Goal: Transaction & Acquisition: Purchase product/service

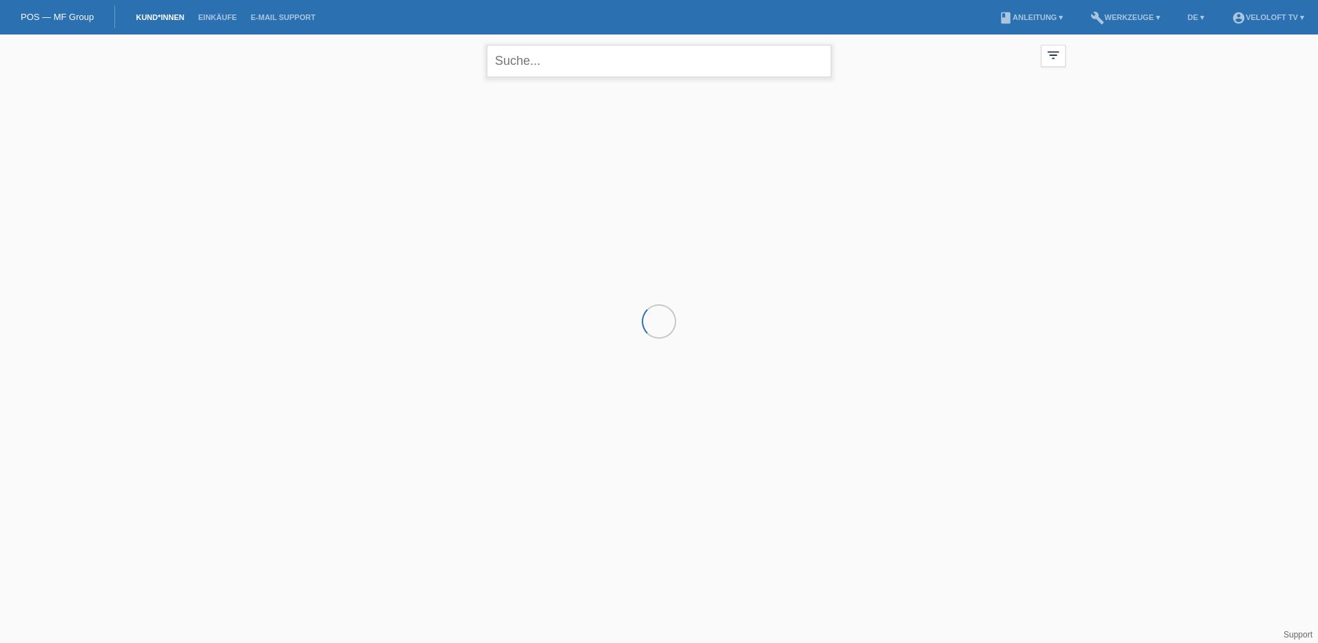
drag, startPoint x: 556, startPoint y: 68, endPoint x: 556, endPoint y: 60, distance: 7.6
click at [556, 65] on input "text" at bounding box center [659, 61] width 345 height 32
type input "Domide"
click at [544, 168] on div "Brindusa Domide (44)" at bounding box center [494, 166] width 130 height 22
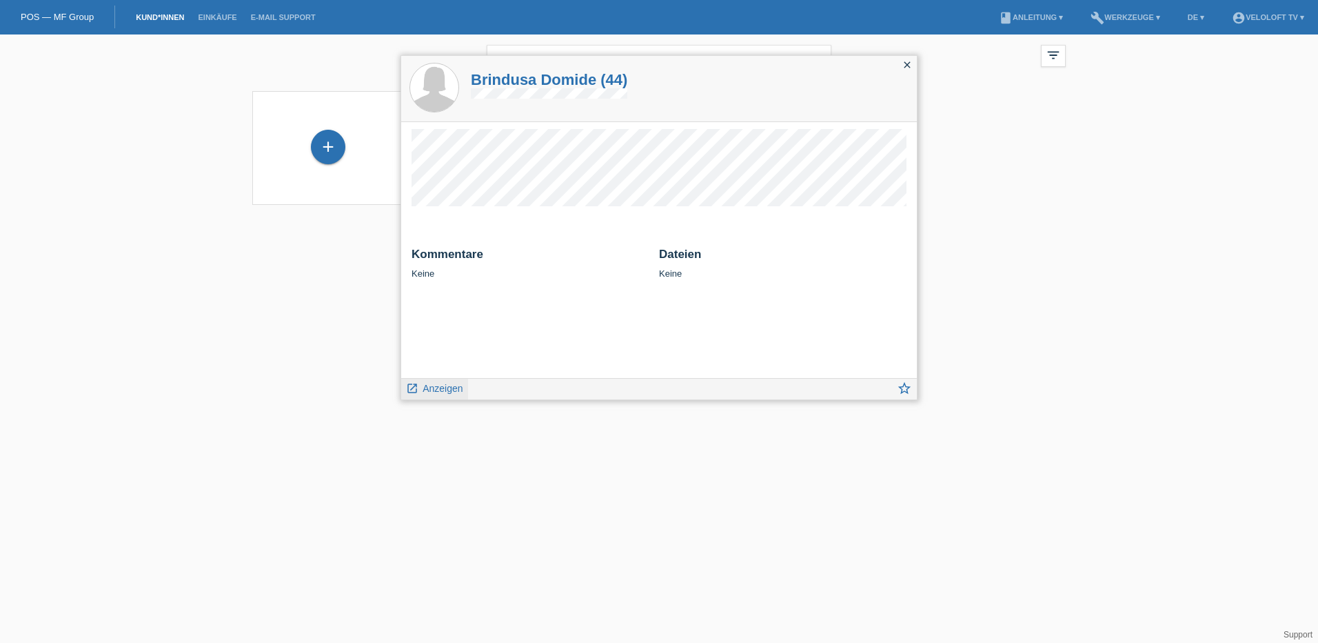
click at [441, 387] on span "Anzeigen" at bounding box center [443, 388] width 40 height 11
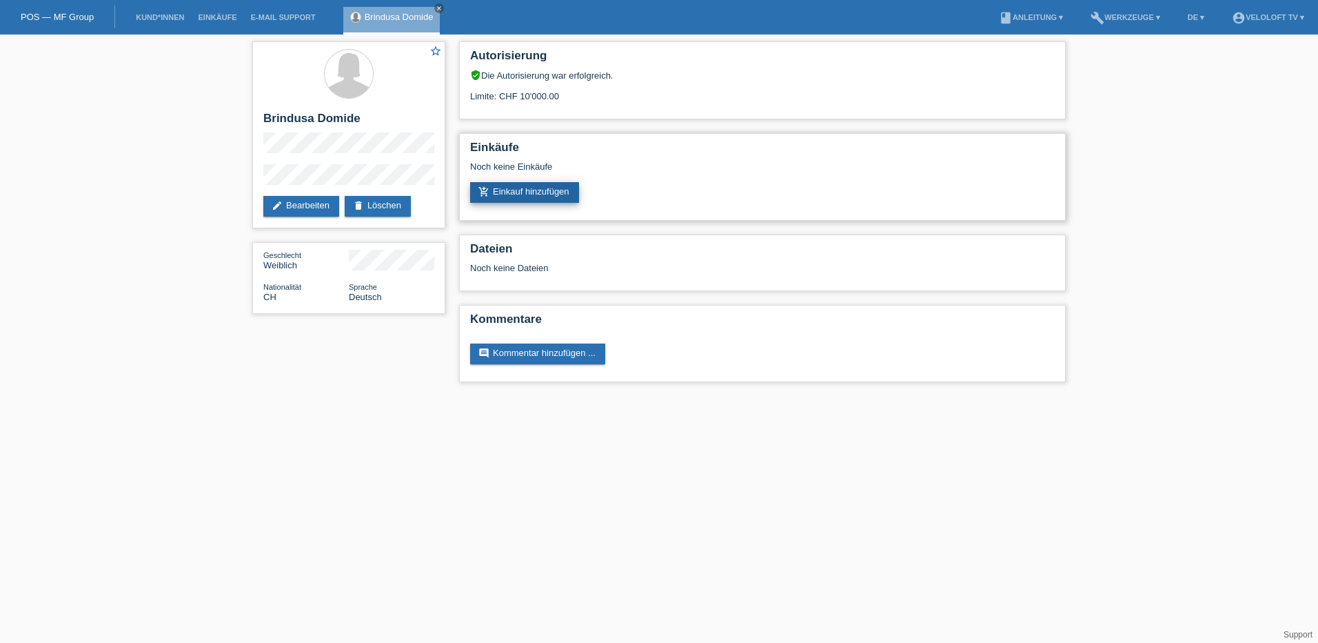
click at [520, 188] on link "add_shopping_cart Einkauf hinzufügen" at bounding box center [524, 192] width 109 height 21
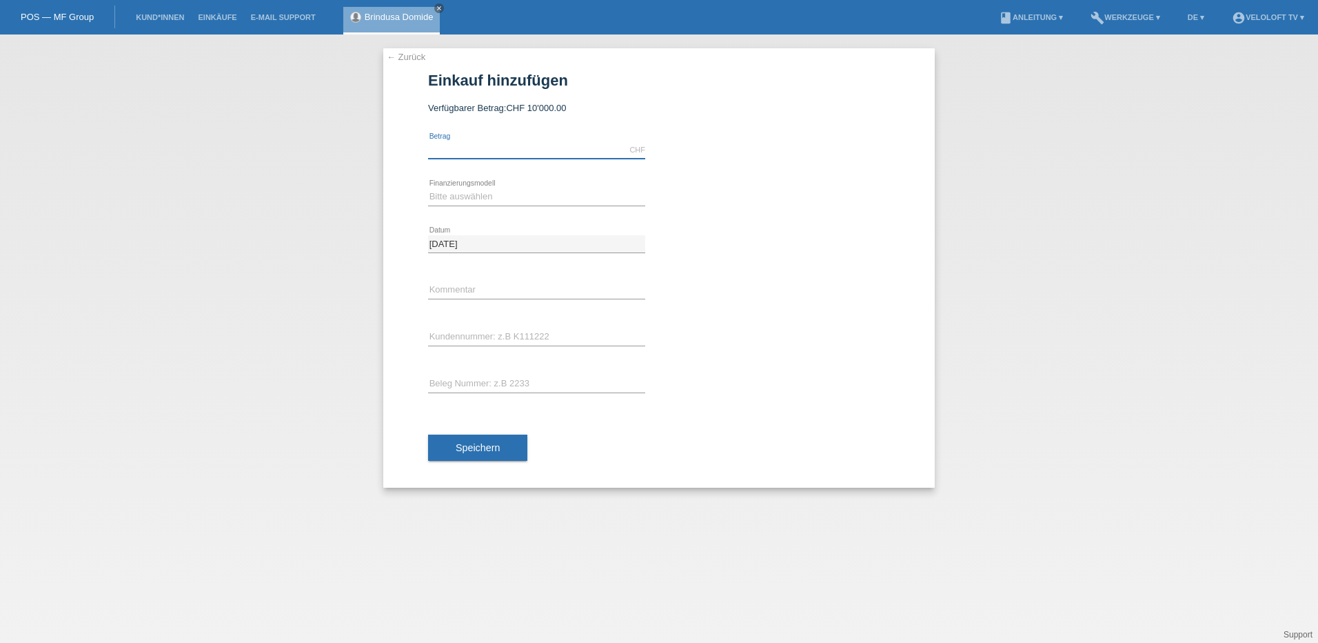
click at [487, 157] on input "text" at bounding box center [536, 149] width 217 height 17
type input "1990.00"
click at [496, 197] on select "Bitte auswählen Fixe Raten Kauf auf Rechnung mit Teilzahlungsoption" at bounding box center [536, 196] width 217 height 17
select select "77"
click at [428, 188] on select "Bitte auswählen Fixe Raten Kauf auf Rechnung mit Teilzahlungsoption" at bounding box center [536, 196] width 217 height 17
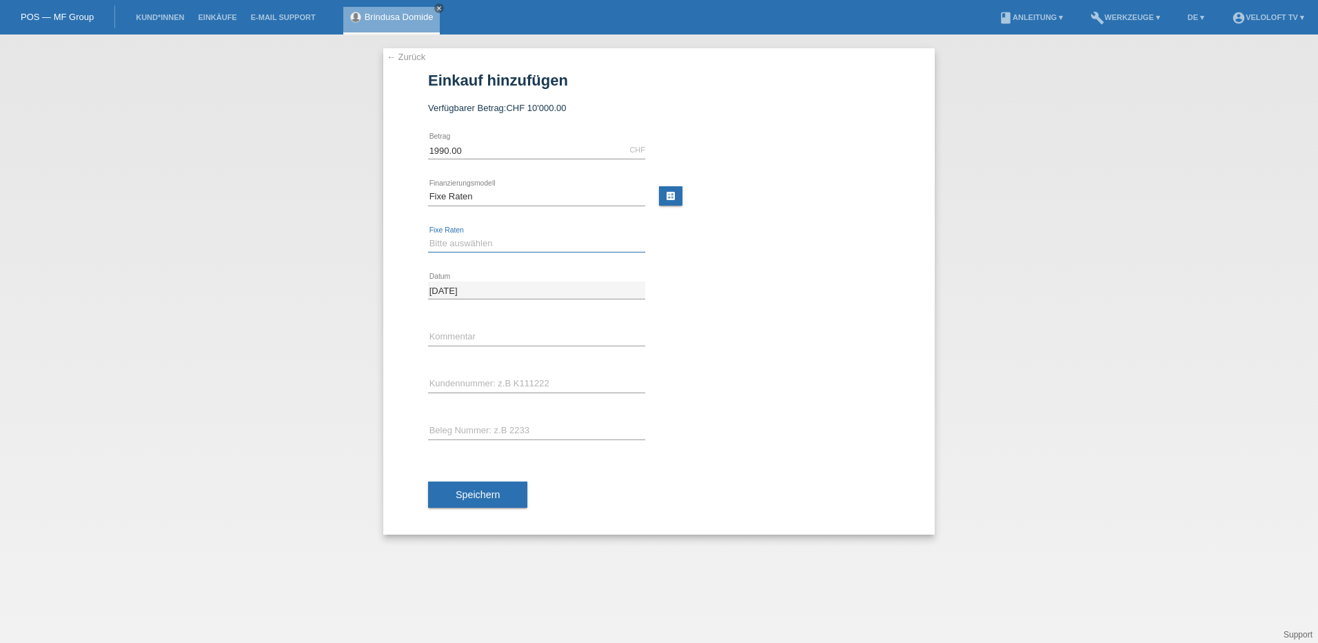
drag, startPoint x: 476, startPoint y: 243, endPoint x: 474, endPoint y: 253, distance: 9.9
click at [476, 243] on select "Bitte auswählen 4 Raten 5 Raten 6 Raten 7 Raten 8 Raten 9 Raten 10 Raten 11 Rat…" at bounding box center [536, 243] width 217 height 17
select select "202"
click at [428, 235] on select "Bitte auswählen 4 Raten 5 Raten 6 Raten 7 Raten 8 Raten 9 Raten 10 Raten 11 Rat…" at bounding box center [536, 243] width 217 height 17
click at [474, 332] on input "text" at bounding box center [536, 336] width 217 height 17
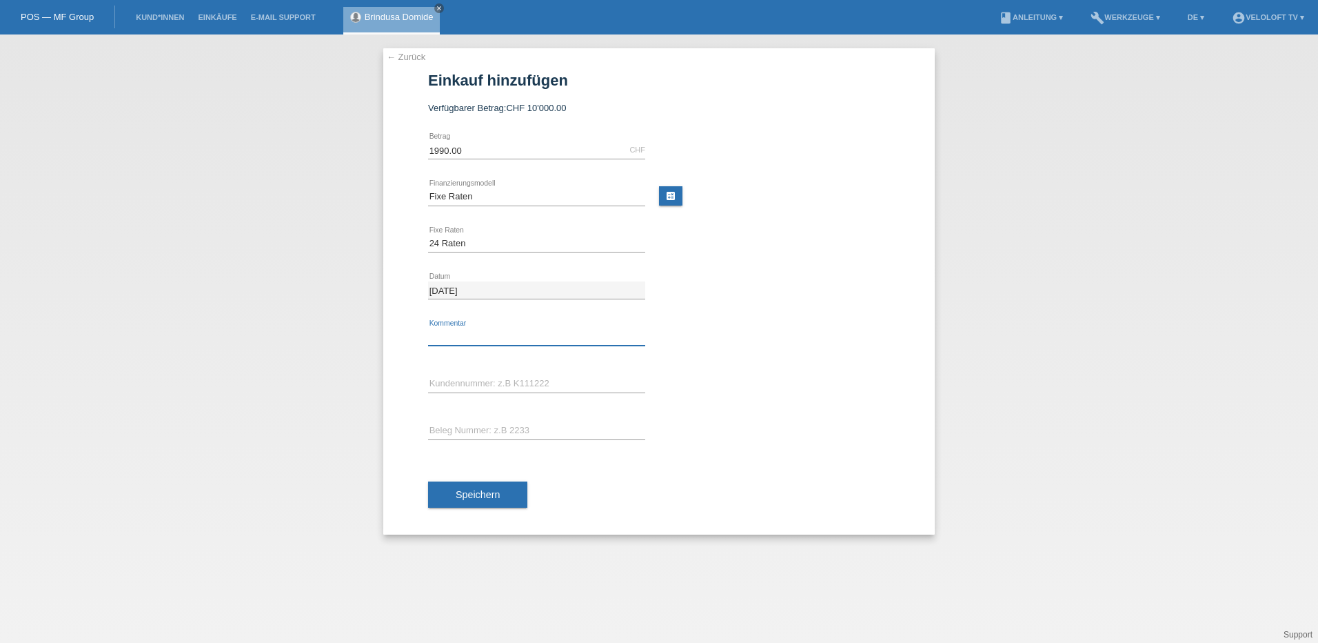
type input "VeloLoft.tv"
click at [481, 428] on input "text" at bounding box center [536, 430] width 217 height 17
click at [708, 403] on div "error Kundennummer: z.B K111222" at bounding box center [659, 384] width 462 height 47
click at [537, 376] on input "text" at bounding box center [536, 383] width 217 height 17
paste input "C165025"
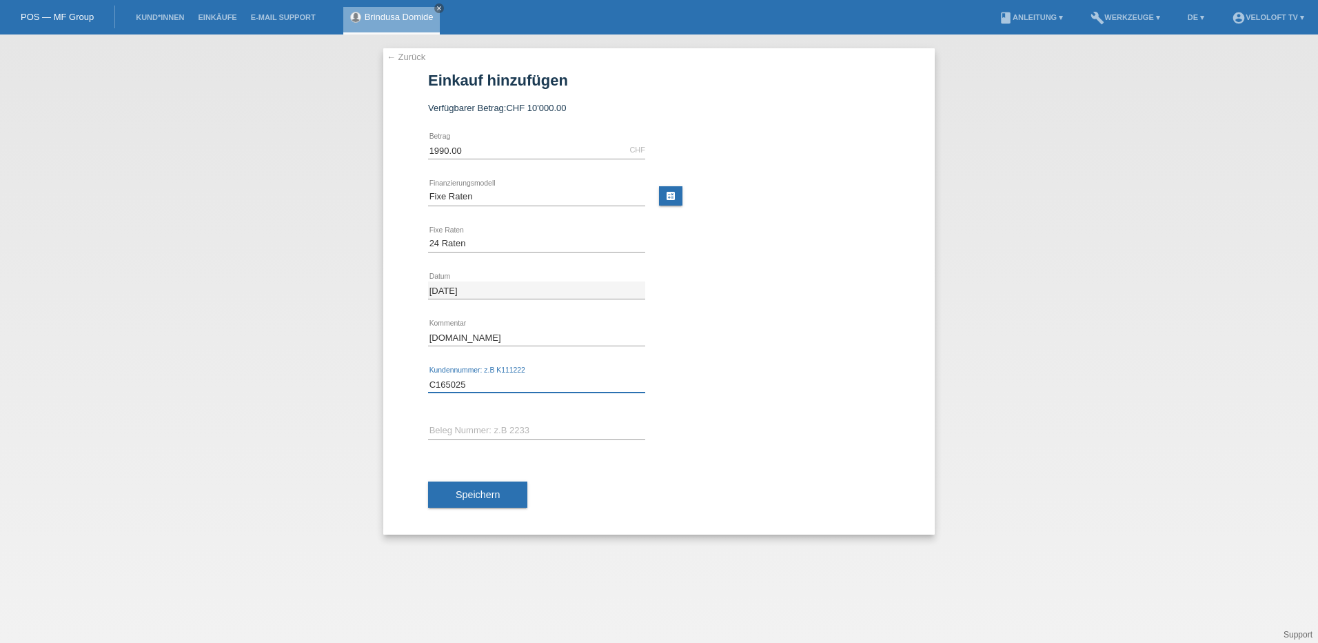
type input "C165025"
click at [494, 496] on span "Speichern" at bounding box center [478, 494] width 44 height 11
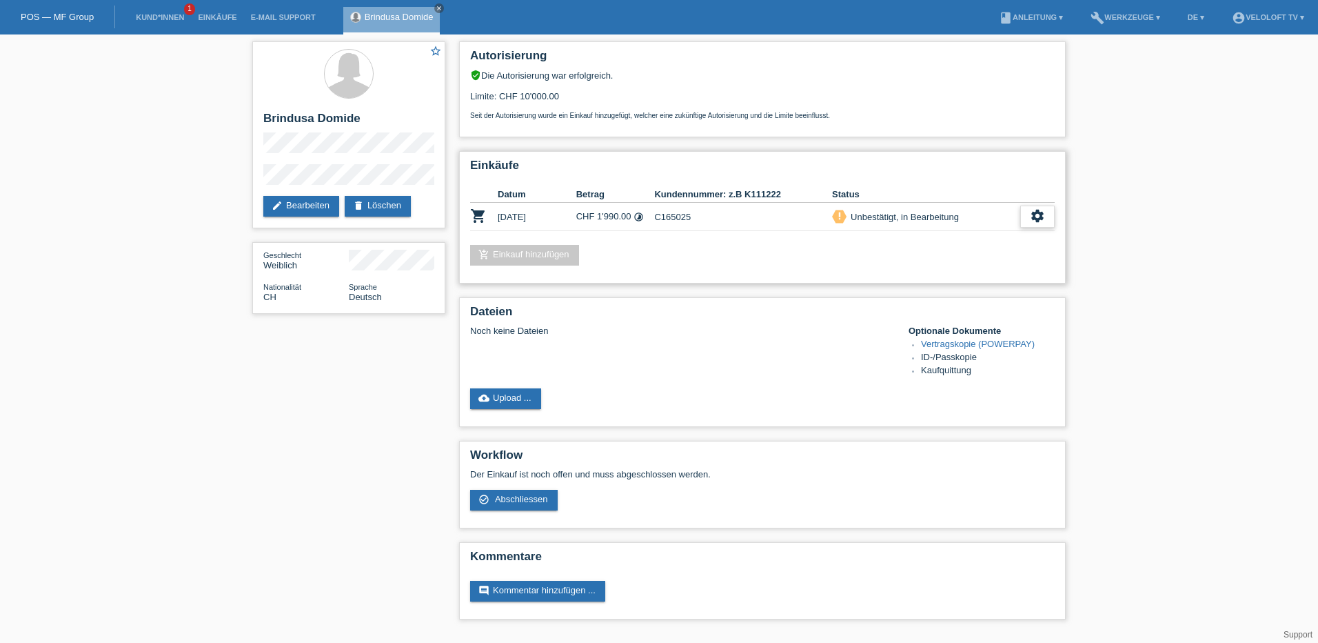
click at [1037, 210] on icon "settings" at bounding box center [1037, 215] width 15 height 15
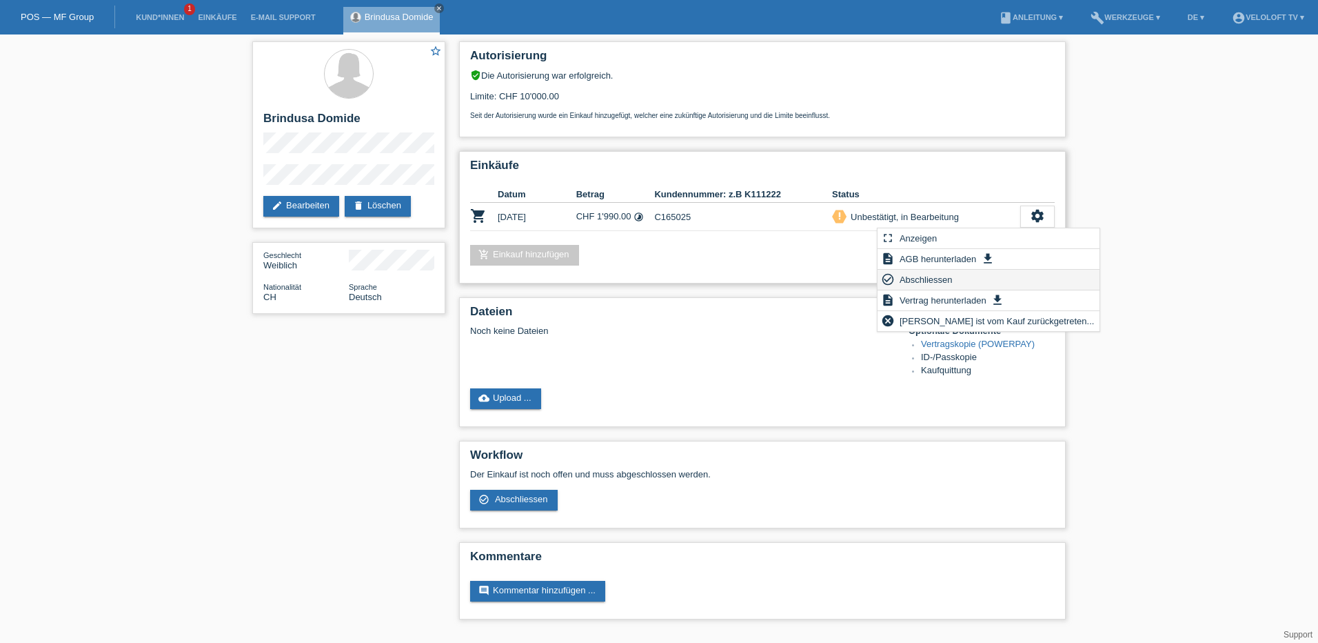
click at [926, 274] on span "Abschliessen" at bounding box center [926, 279] width 57 height 17
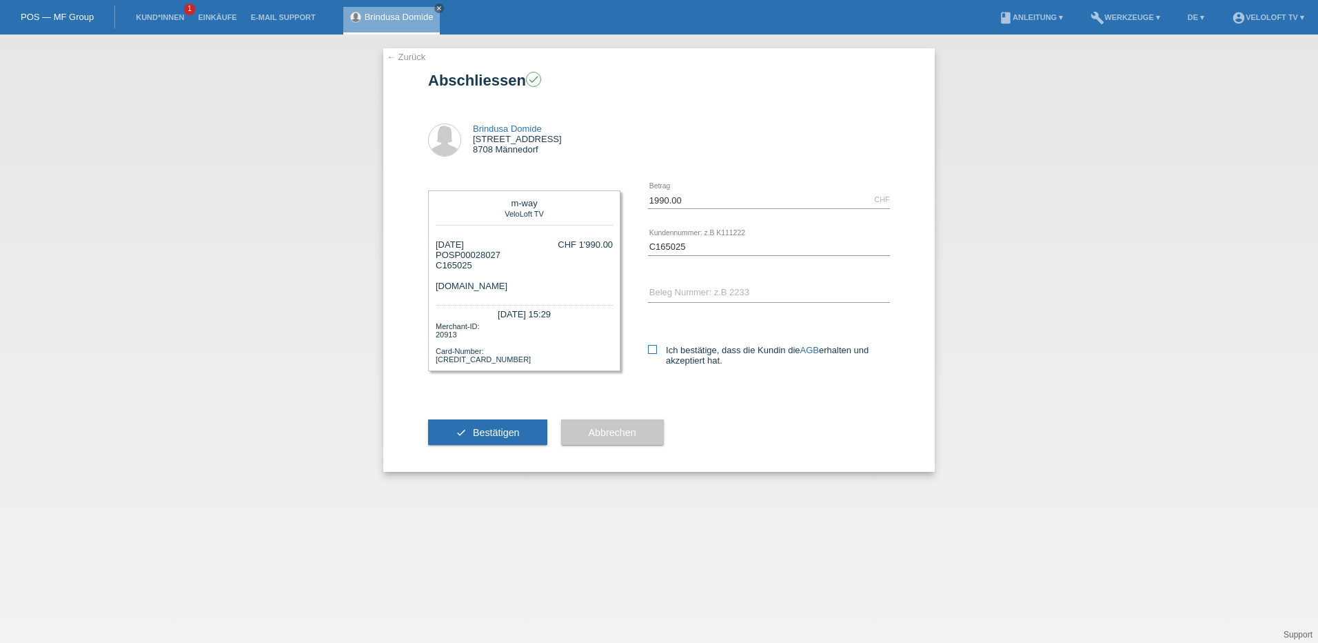
click at [656, 344] on div "Ich bestätige, dass die Kundin die AGB erhalten und akzeptiert hat." at bounding box center [769, 352] width 242 height 71
click at [655, 346] on icon at bounding box center [652, 349] width 9 height 9
click at [655, 346] on input "Ich bestätige, dass die Kundin die AGB erhalten und akzeptiert hat." at bounding box center [652, 349] width 9 height 9
checkbox input "true"
click at [511, 436] on span "Bestätigen" at bounding box center [496, 432] width 47 height 11
